Goal: Information Seeking & Learning: Learn about a topic

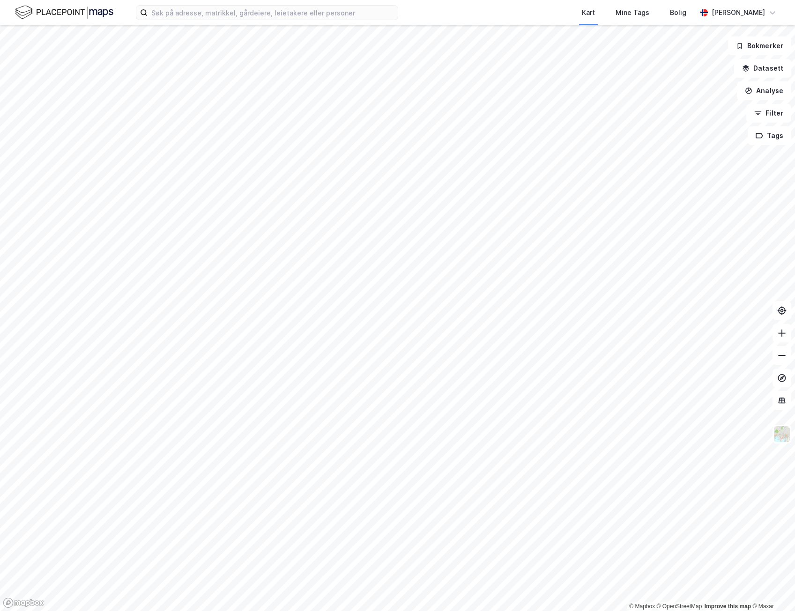
click at [291, 24] on div "Kart Mine Tags Bolig [PERSON_NAME]" at bounding box center [397, 12] width 795 height 25
click at [294, 16] on input at bounding box center [272, 13] width 250 height 14
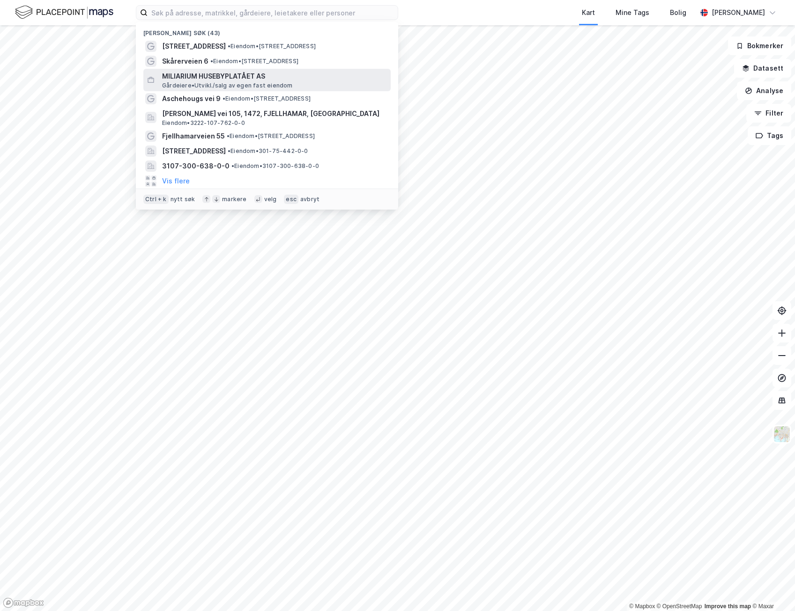
click at [260, 78] on span "MILIARIUM HUSEBYPLATÅET AS" at bounding box center [274, 76] width 225 height 11
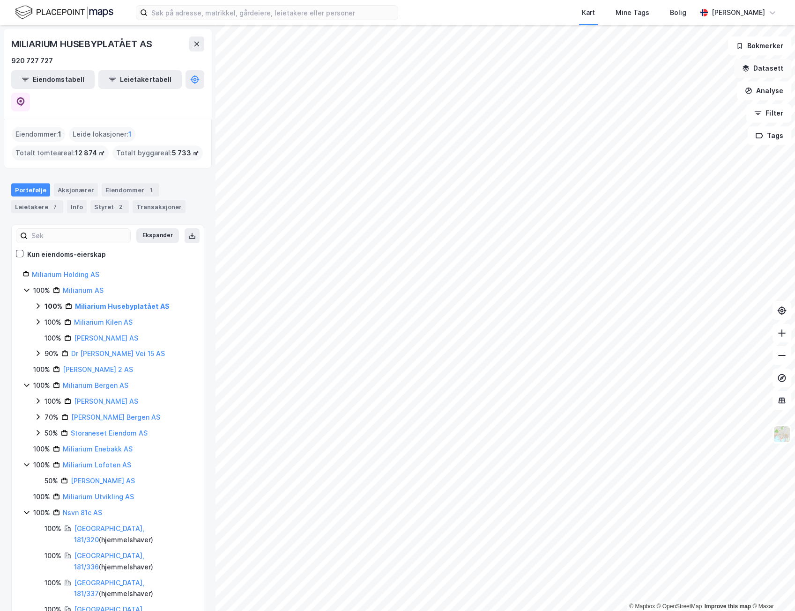
click at [774, 70] on button "Datasett" at bounding box center [762, 68] width 57 height 19
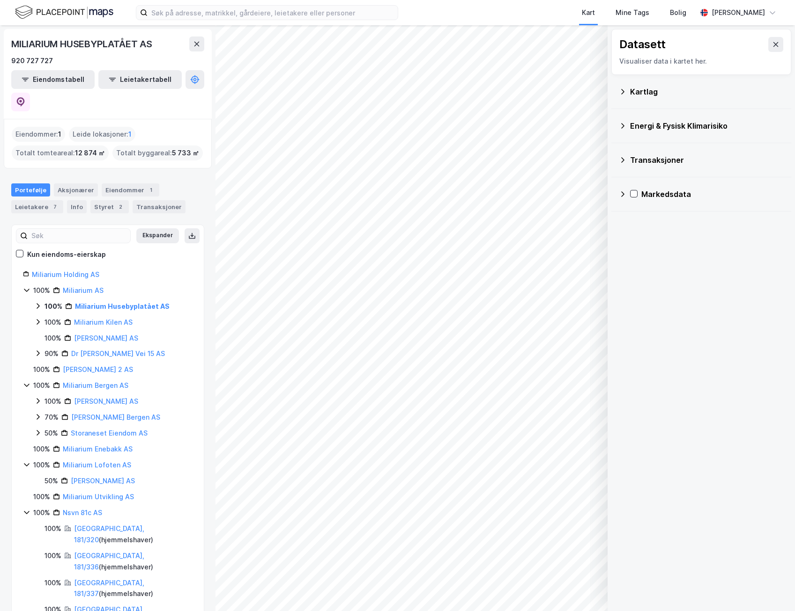
click at [655, 95] on div "Kartlag" at bounding box center [707, 91] width 154 height 11
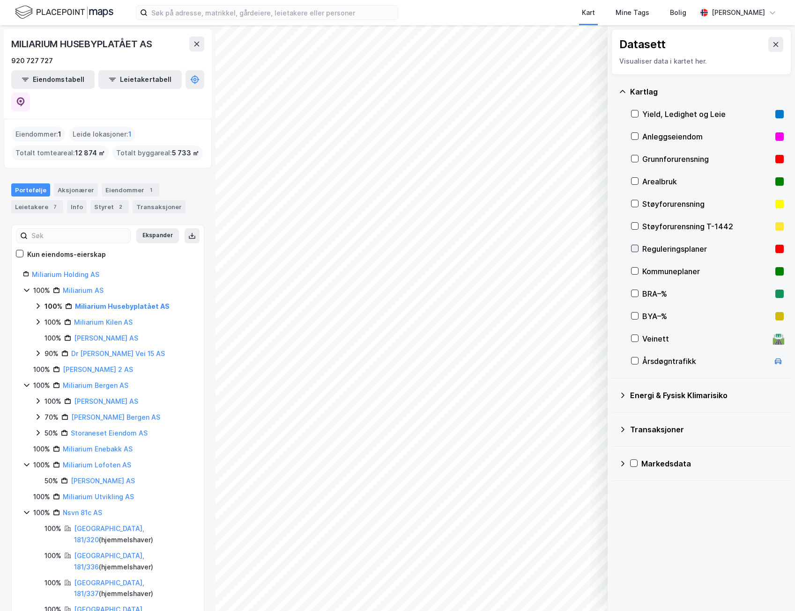
click at [635, 251] on icon at bounding box center [634, 248] width 7 height 7
click at [23, 184] on div "Portefølje" at bounding box center [30, 190] width 39 height 13
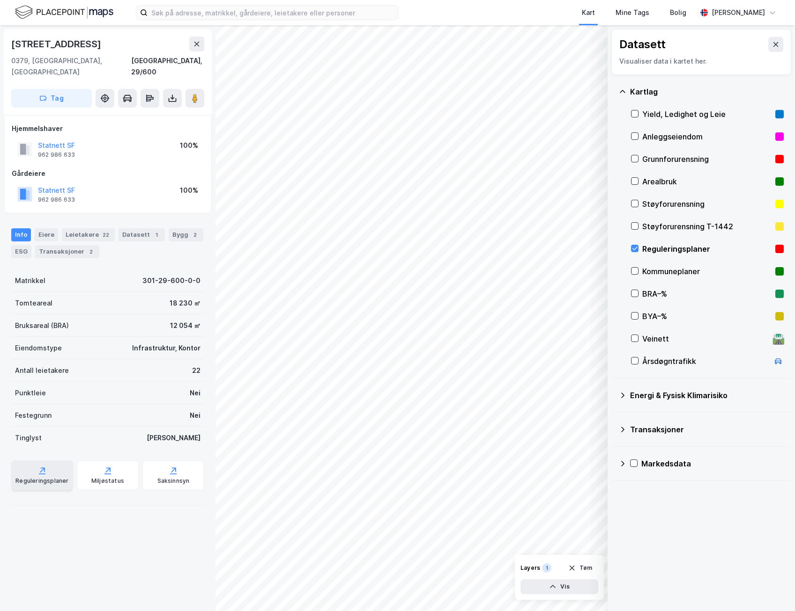
click at [51, 465] on div "Reguleringsplaner" at bounding box center [42, 476] width 62 height 30
